Goal: Navigation & Orientation: Find specific page/section

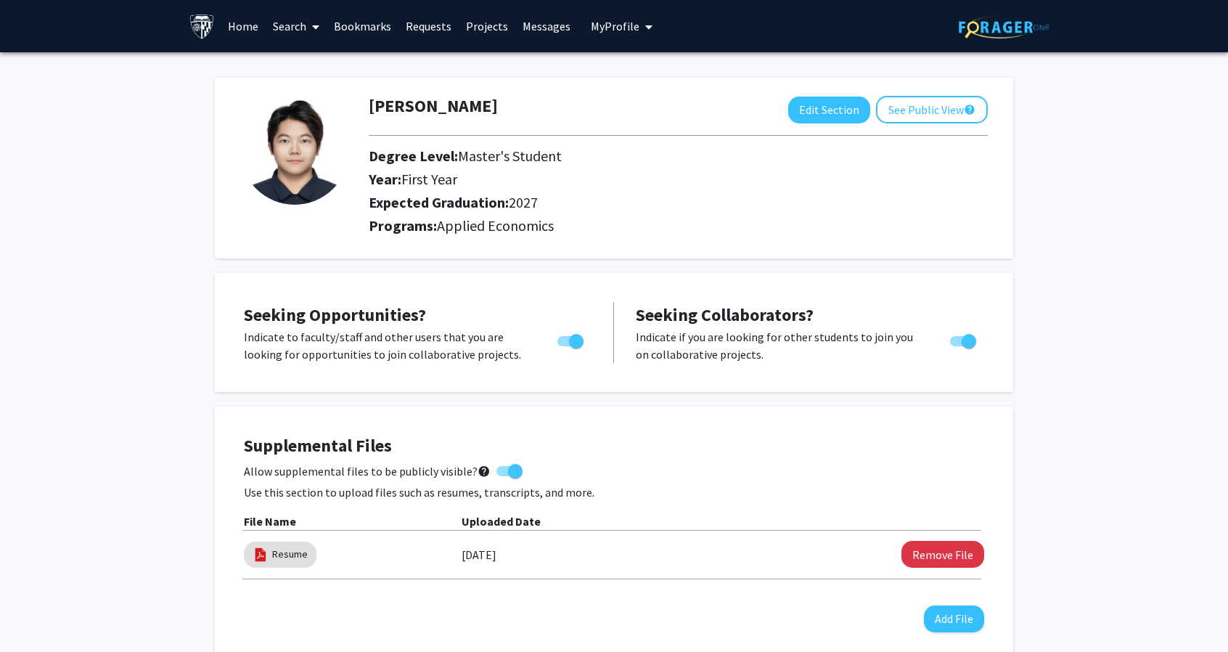
click at [413, 27] on link "Requests" at bounding box center [429, 26] width 60 height 51
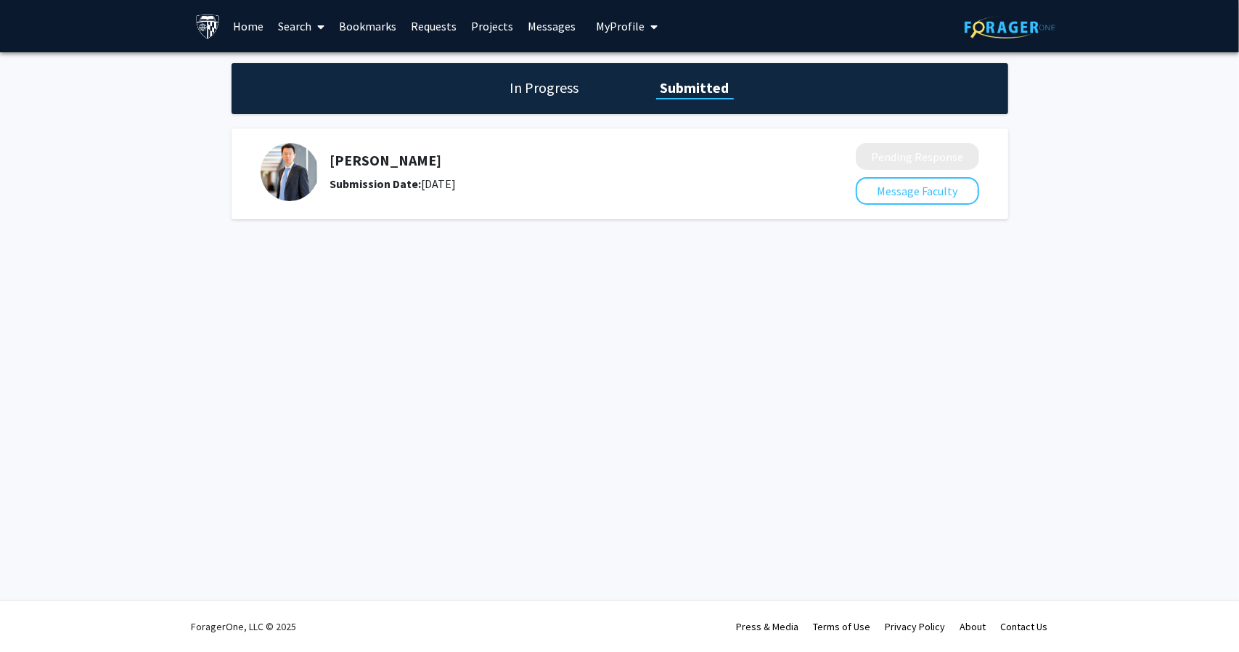
click at [485, 25] on link "Projects" at bounding box center [492, 26] width 57 height 51
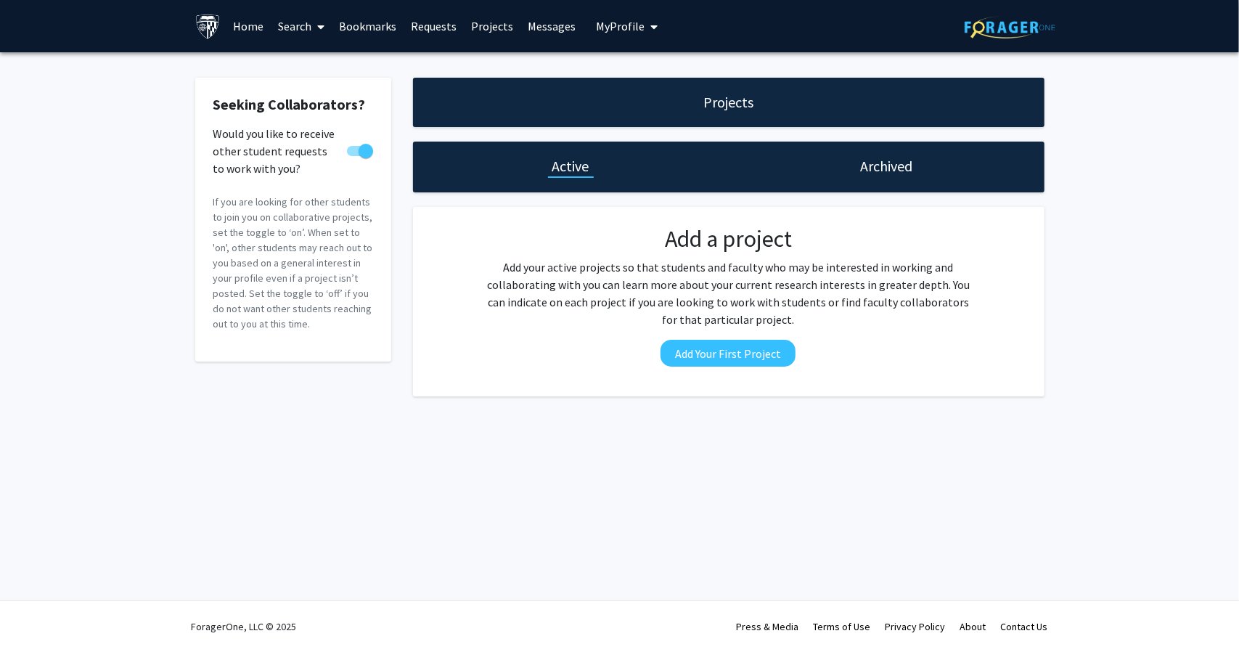
click at [554, 28] on link "Messages" at bounding box center [552, 26] width 62 height 51
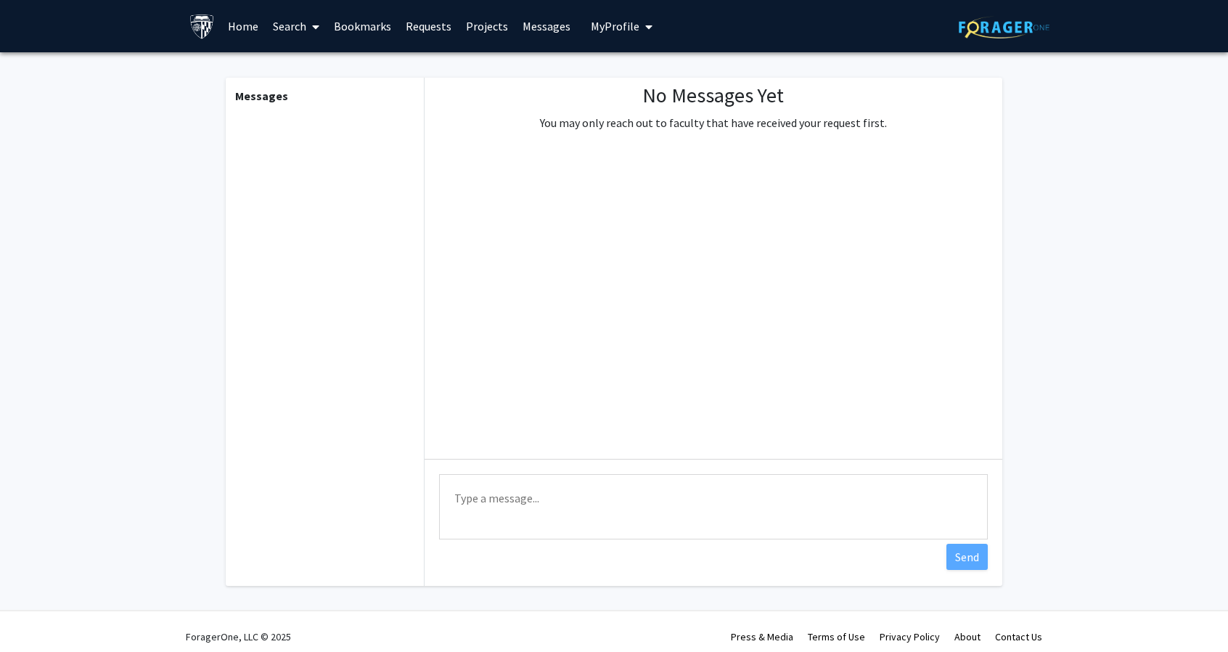
click at [603, 25] on span "My Profile" at bounding box center [615, 26] width 49 height 15
